Goal: Task Accomplishment & Management: Use online tool/utility

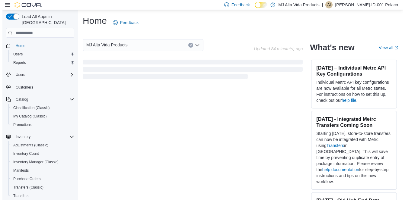
scroll to position [103, 0]
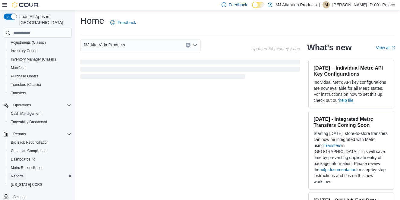
click at [19, 174] on span "Reports" at bounding box center [17, 176] width 13 height 5
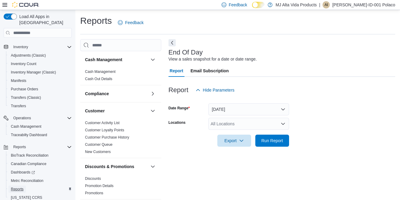
scroll to position [6, 0]
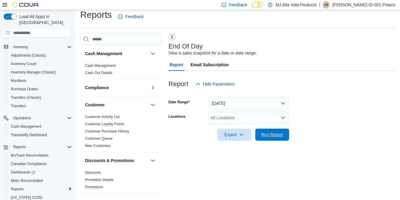
click at [264, 136] on span "Run Report" at bounding box center [272, 135] width 22 height 6
